Goal: Find specific page/section: Find specific page/section

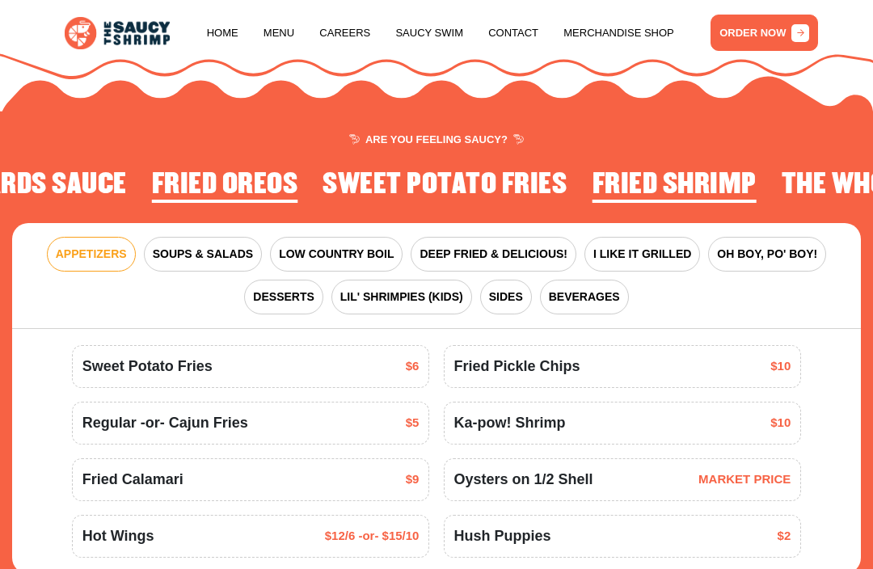
scroll to position [1417, 0]
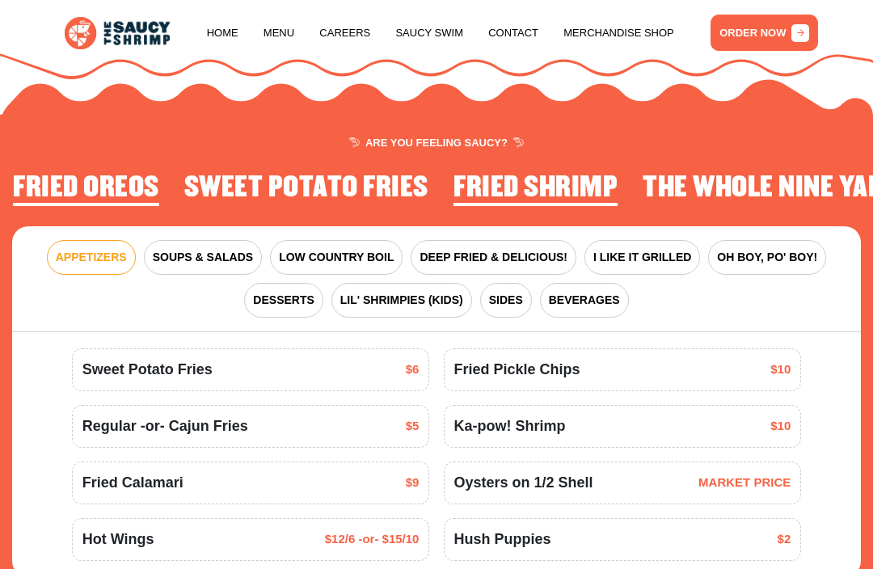
click at [356, 253] on span "LOW COUNTRY BOIL" at bounding box center [336, 257] width 115 height 17
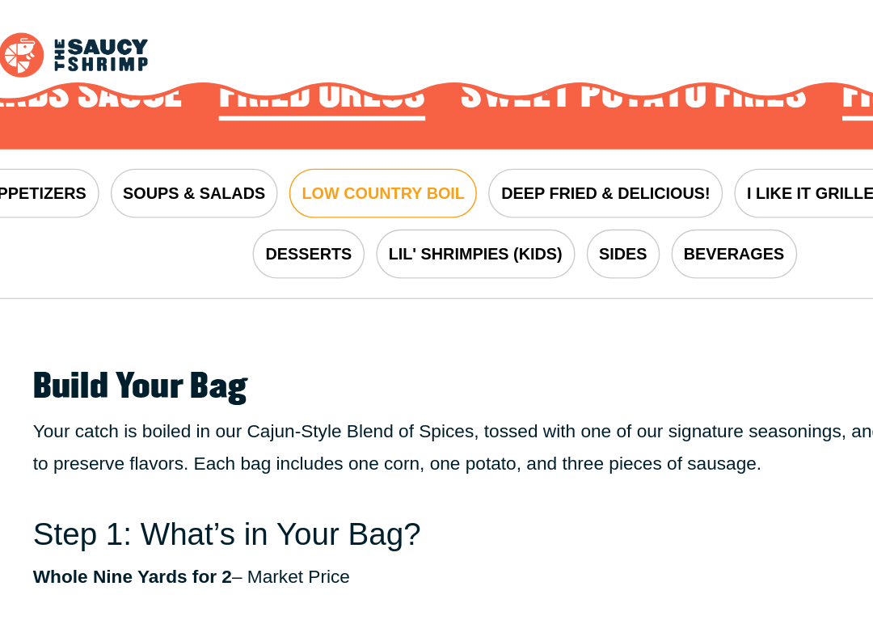
scroll to position [1553, 0]
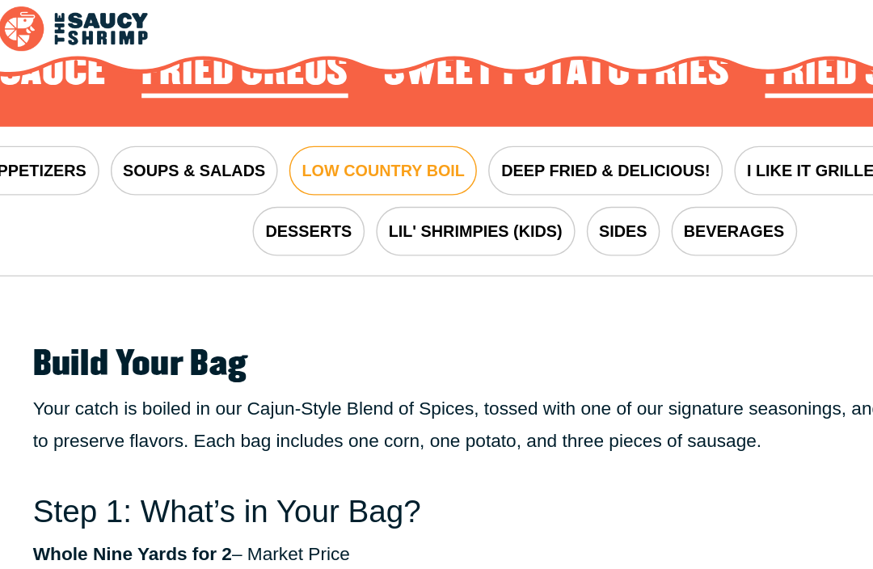
click at [483, 112] on span "DEEP FRIED & DELICIOUS!" at bounding box center [493, 120] width 148 height 17
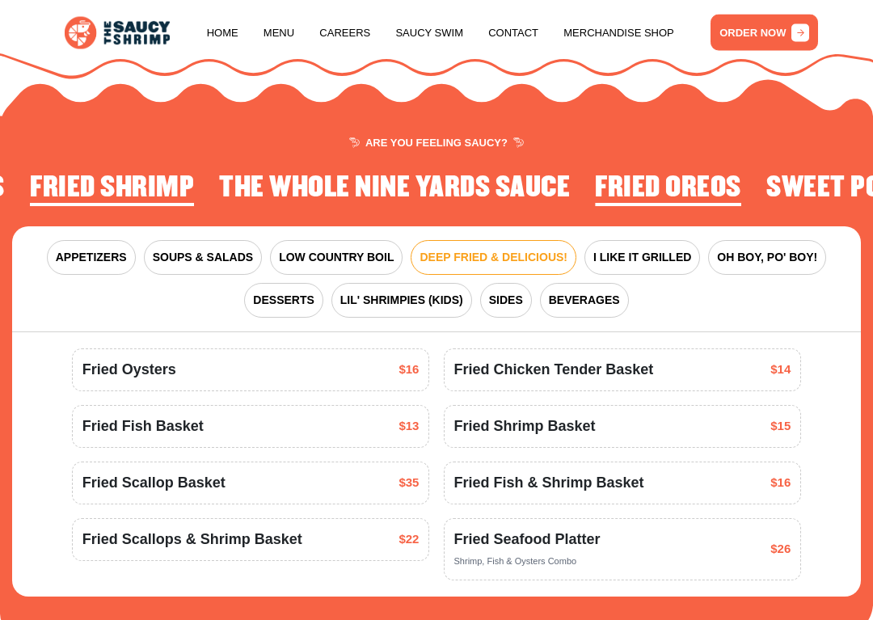
scroll to position [1420, 0]
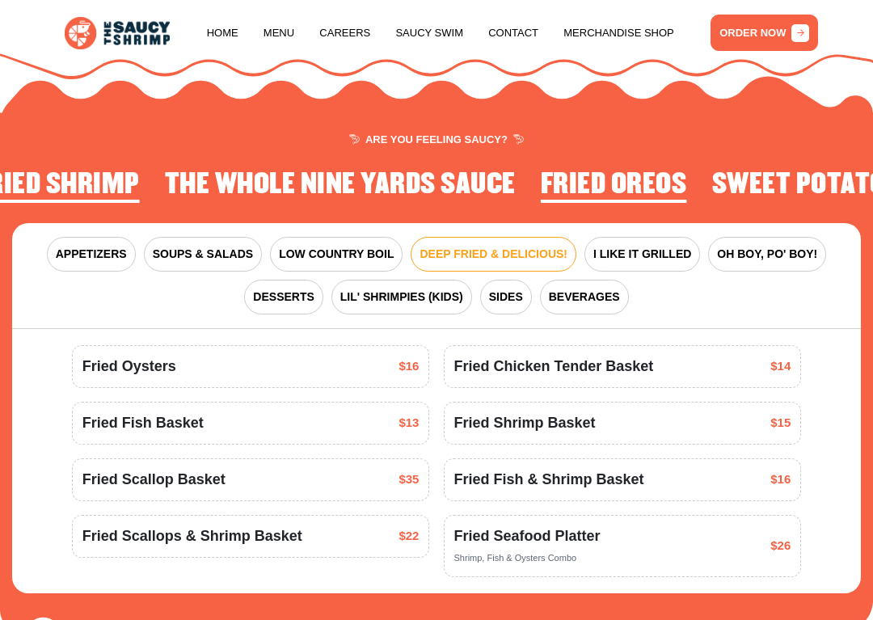
click at [661, 240] on button "I LIKE IT GRILLED" at bounding box center [642, 254] width 116 height 35
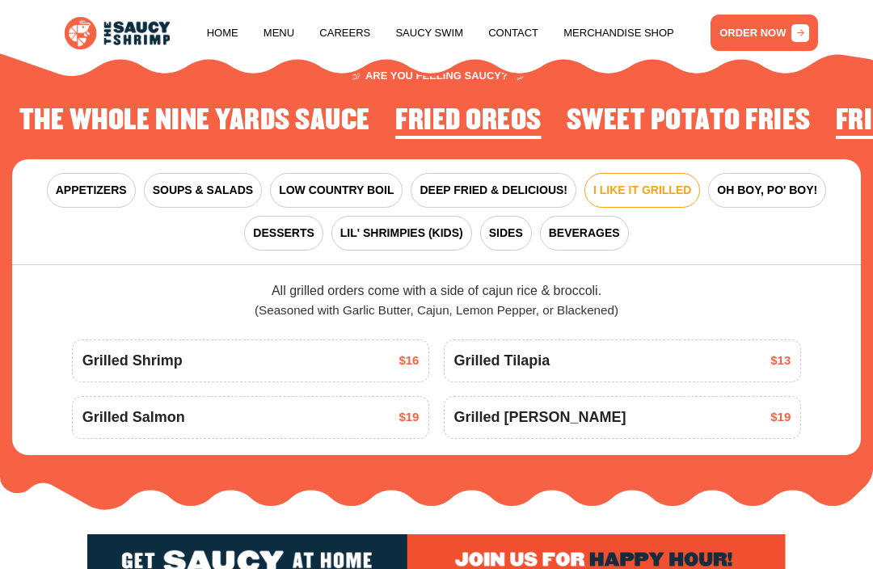
scroll to position [1480, 0]
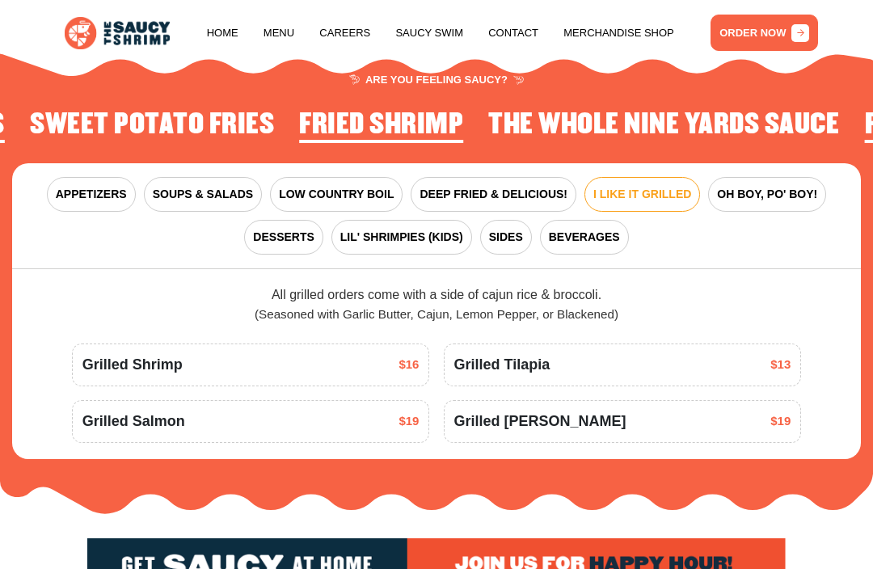
click at [516, 229] on span "SIDES" at bounding box center [506, 237] width 34 height 17
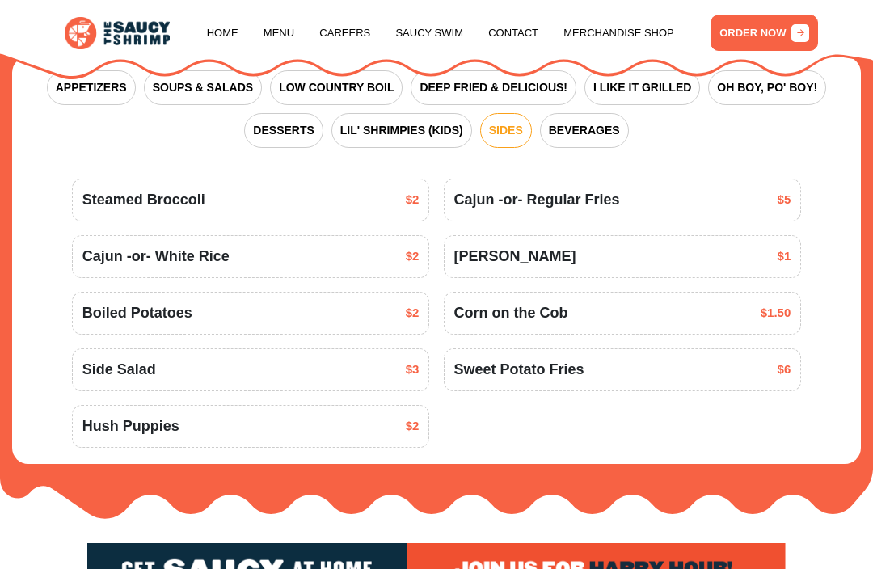
scroll to position [1564, 0]
